Goal: Navigation & Orientation: Find specific page/section

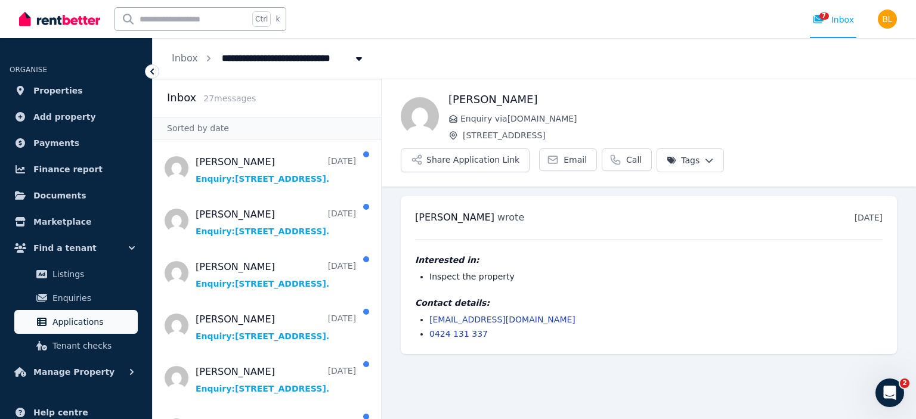
click at [86, 326] on span "Applications" at bounding box center [92, 322] width 81 height 14
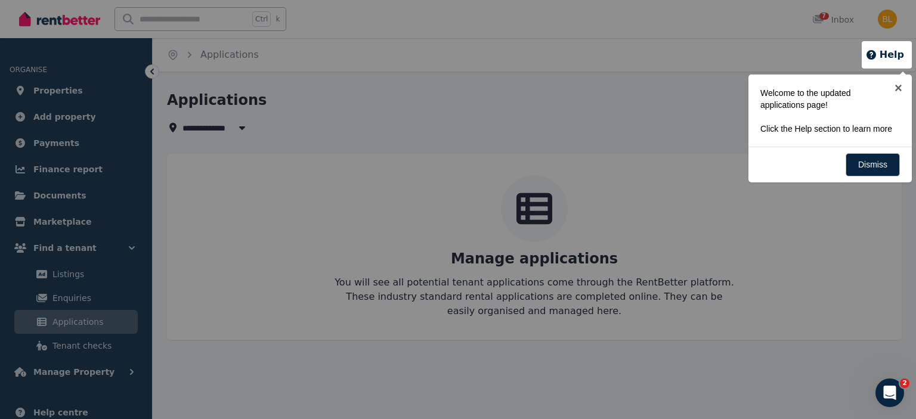
click at [177, 126] on div at bounding box center [458, 209] width 916 height 419
click at [58, 94] on div at bounding box center [458, 209] width 916 height 419
click at [861, 171] on link "Dismiss" at bounding box center [873, 164] width 54 height 23
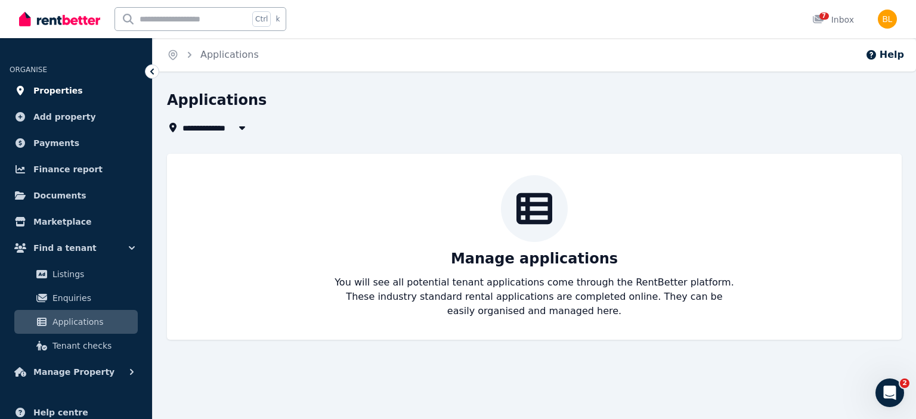
click at [52, 88] on span "Properties" at bounding box center [58, 91] width 50 height 14
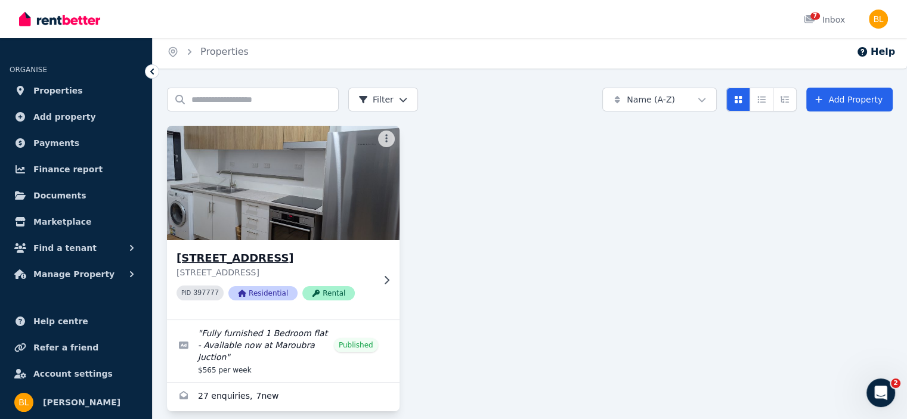
scroll to position [4, 0]
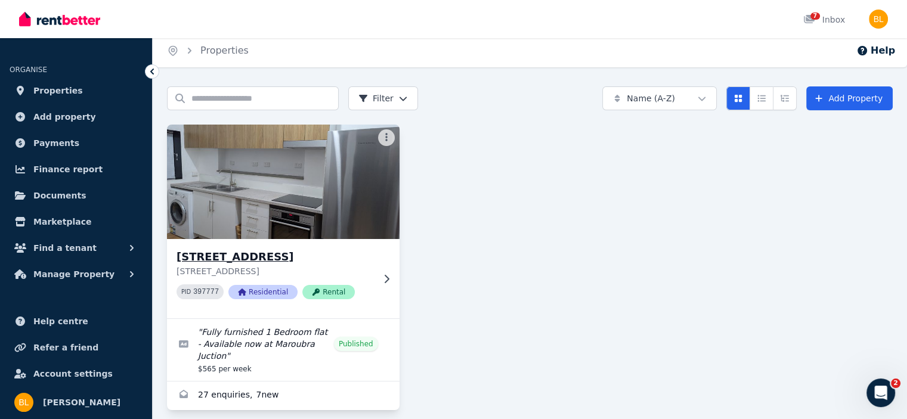
click at [255, 184] on img at bounding box center [283, 182] width 244 height 120
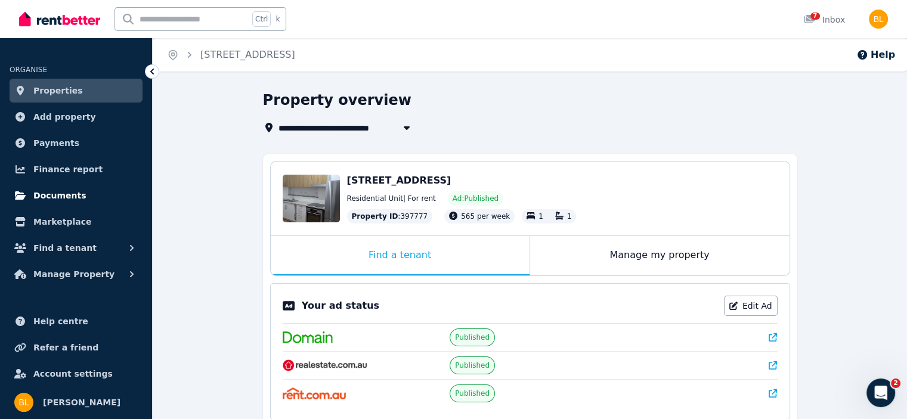
click at [67, 190] on span "Documents" at bounding box center [59, 195] width 53 height 14
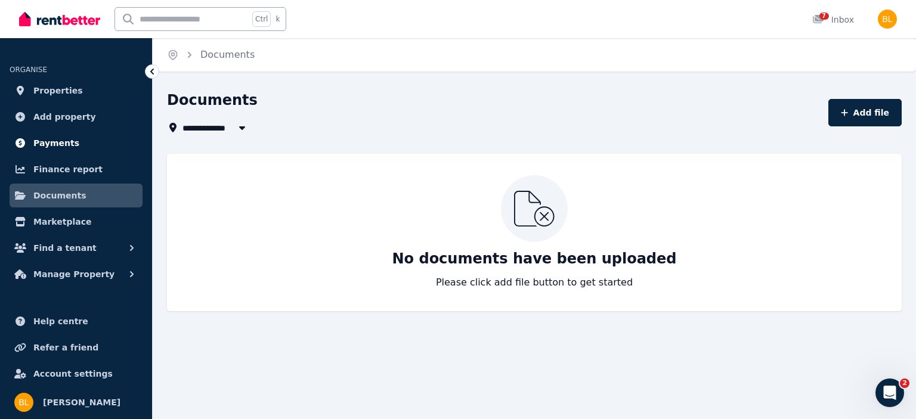
click at [49, 140] on span "Payments" at bounding box center [56, 143] width 46 height 14
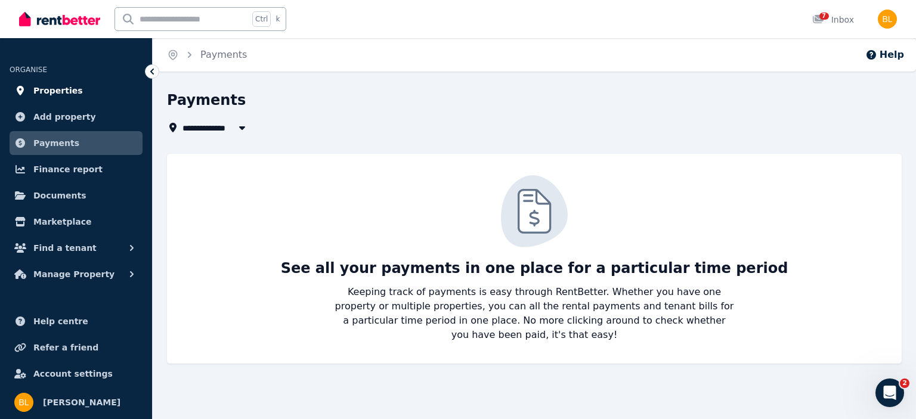
click at [50, 93] on span "Properties" at bounding box center [58, 91] width 50 height 14
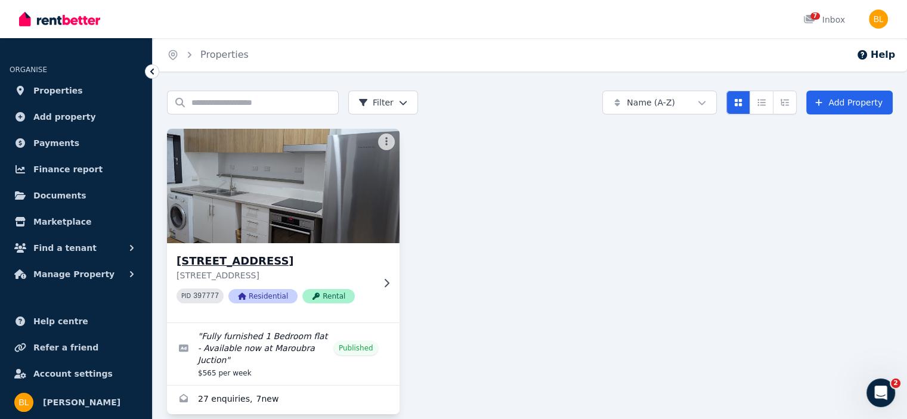
click at [386, 281] on icon at bounding box center [387, 283] width 5 height 8
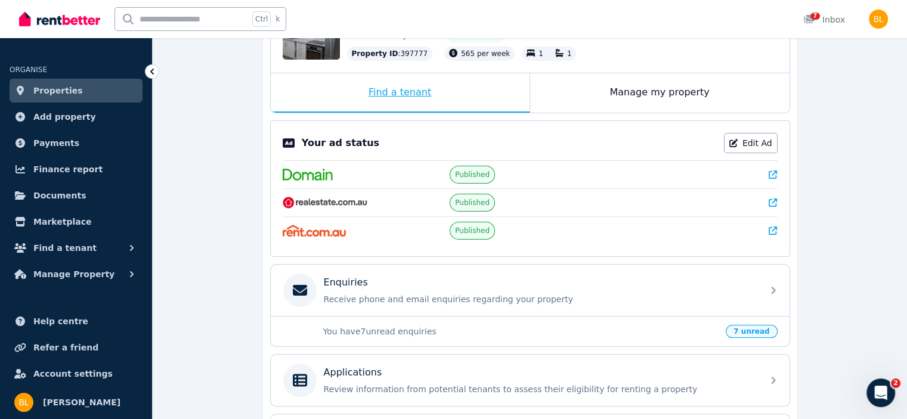
scroll to position [317, 0]
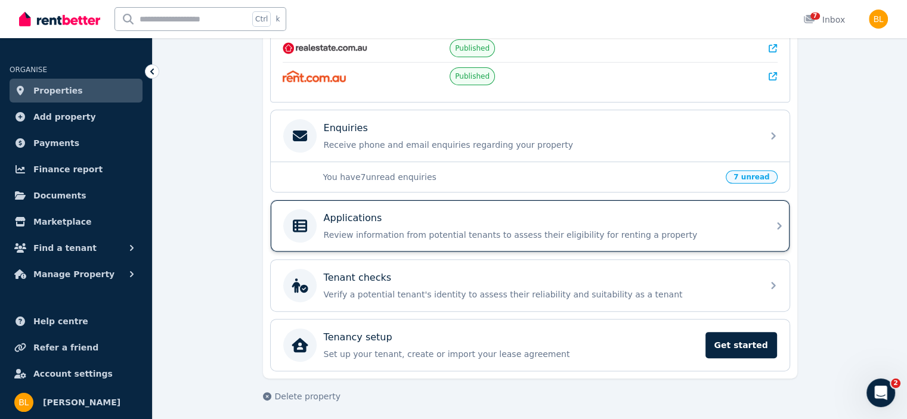
click at [679, 224] on div "Applications Review information from potential tenants to assess their eligibil…" at bounding box center [540, 226] width 432 height 30
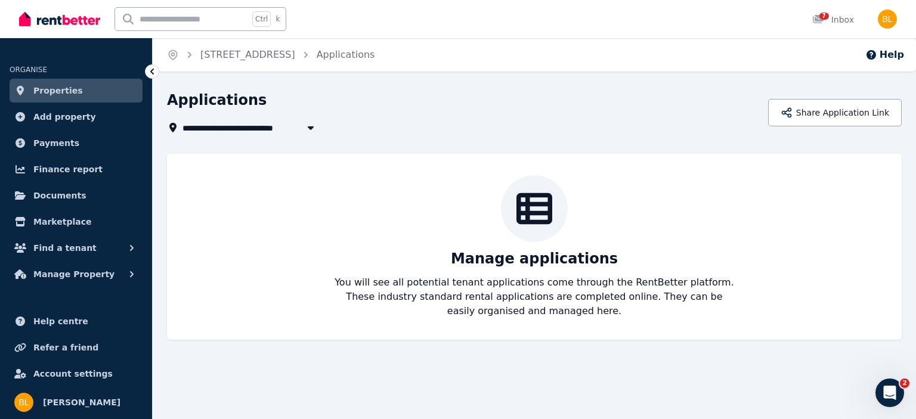
click at [54, 88] on span "Properties" at bounding box center [58, 91] width 50 height 14
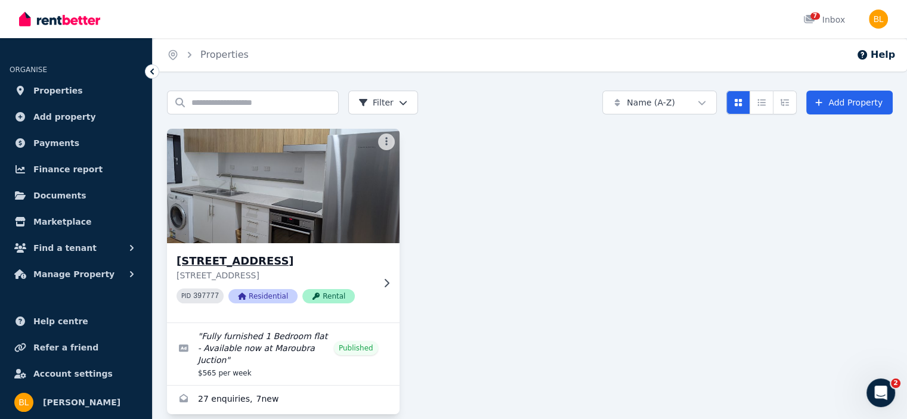
click at [241, 214] on img at bounding box center [283, 186] width 244 height 120
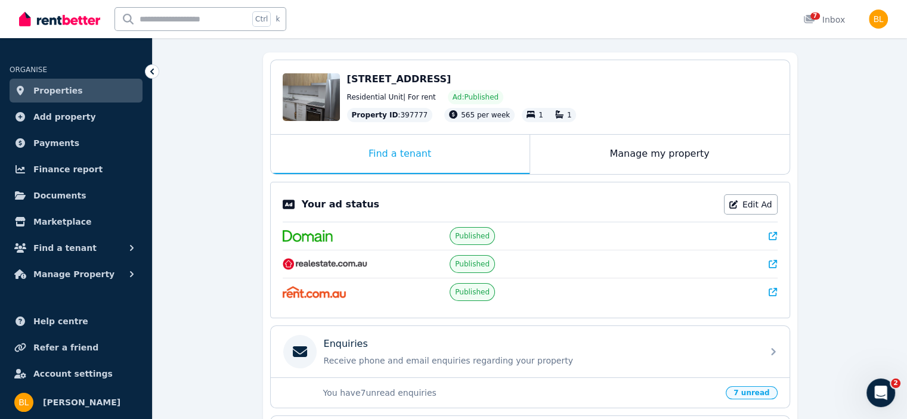
scroll to position [286, 0]
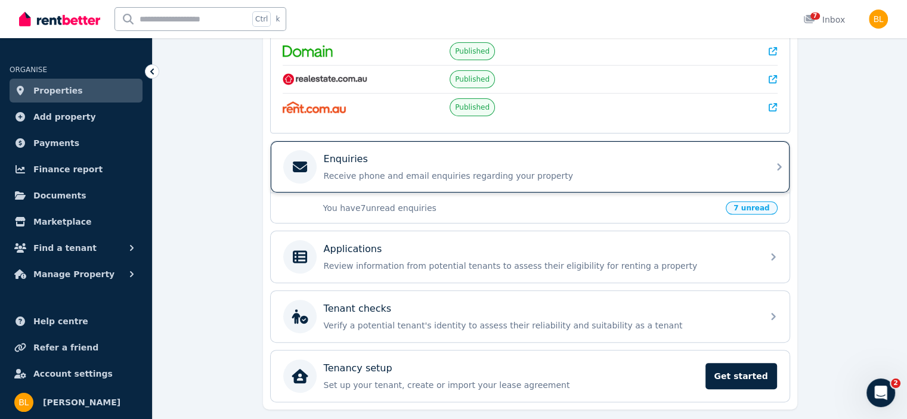
click at [375, 165] on div "Enquiries Receive phone and email enquiries regarding your property" at bounding box center [540, 167] width 432 height 30
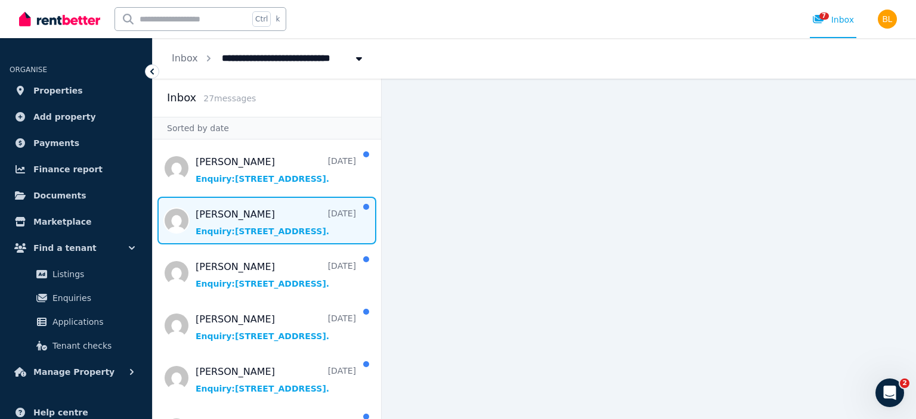
click at [251, 224] on span "Message list" at bounding box center [267, 221] width 228 height 48
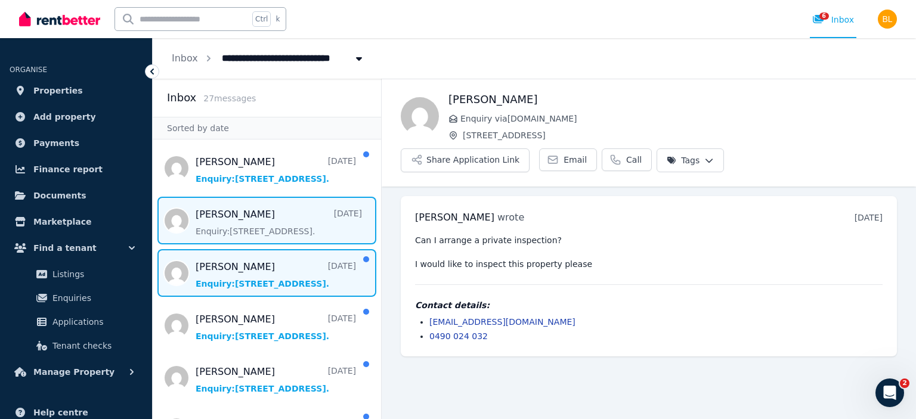
click at [261, 272] on span "Message list" at bounding box center [267, 273] width 228 height 48
